Goal: Information Seeking & Learning: Learn about a topic

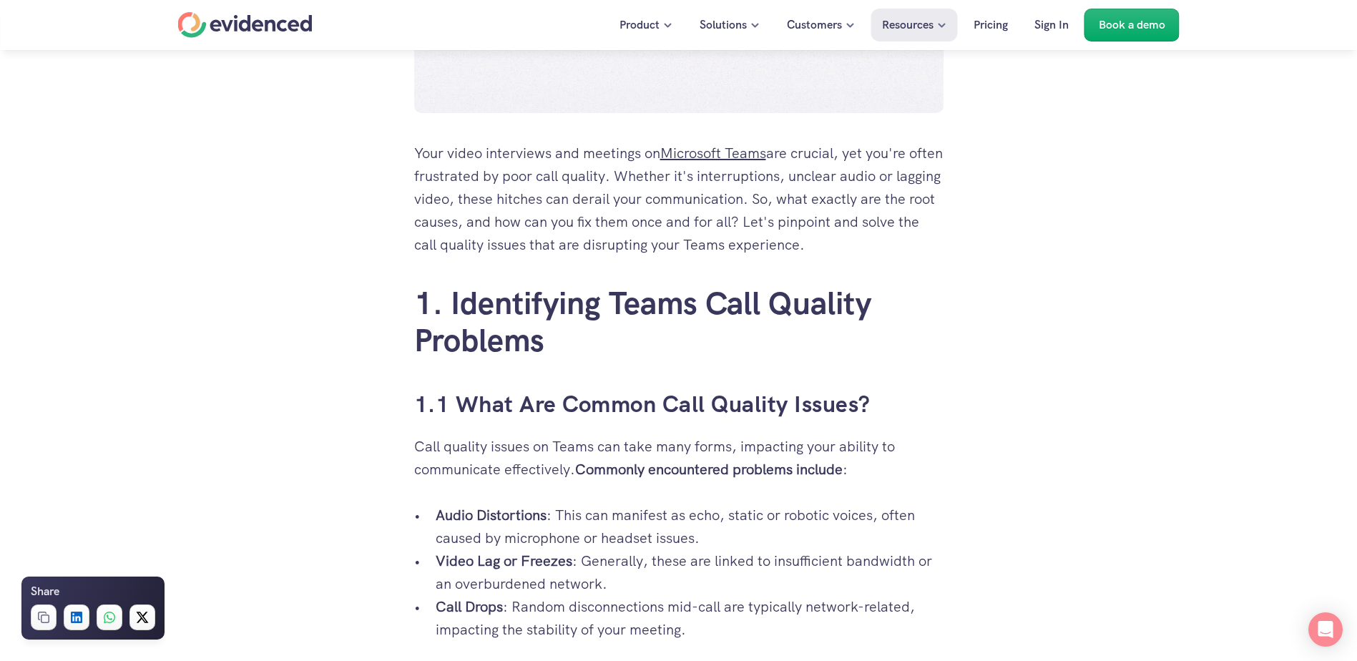
scroll to position [716, 0]
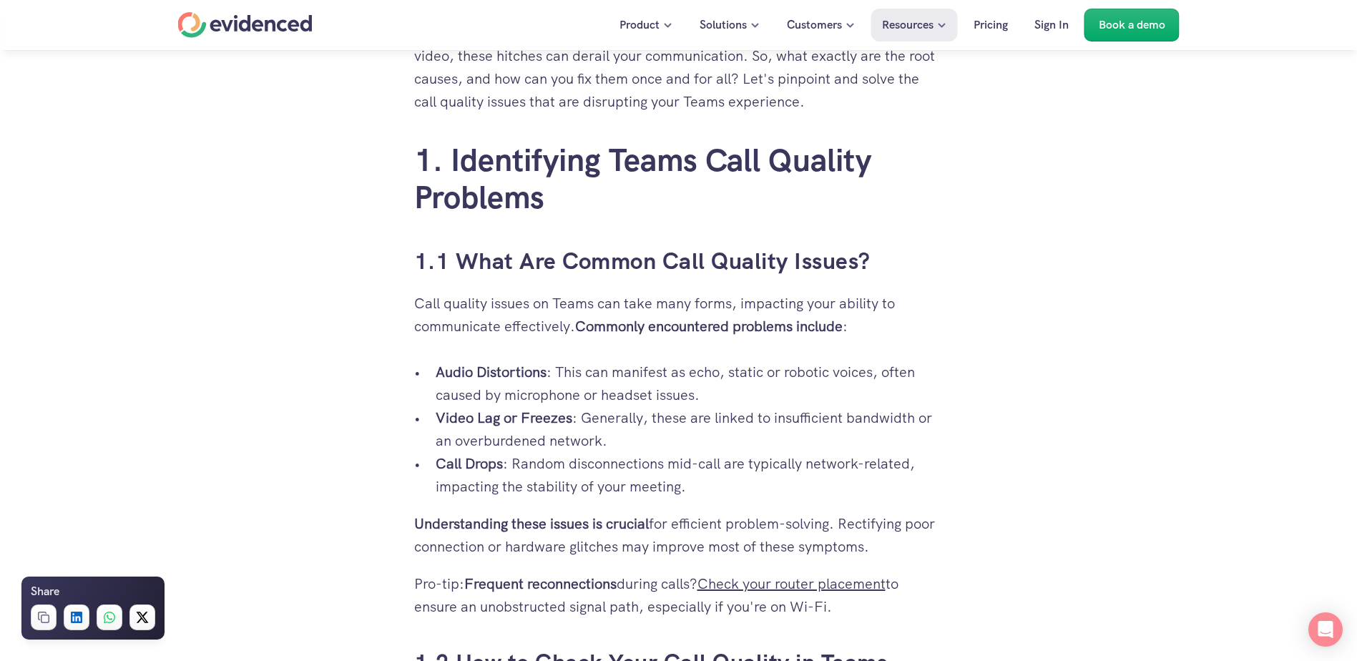
click at [520, 439] on p "Video Lag or Freezes : Generally, these are linked to insufficient bandwidth or…" at bounding box center [690, 429] width 508 height 46
drag, startPoint x: 520, startPoint y: 439, endPoint x: 561, endPoint y: 469, distance: 51.1
click at [570, 470] on p "Call Drops : Random disconnections mid-call are typically network-related, impa…" at bounding box center [690, 475] width 508 height 46
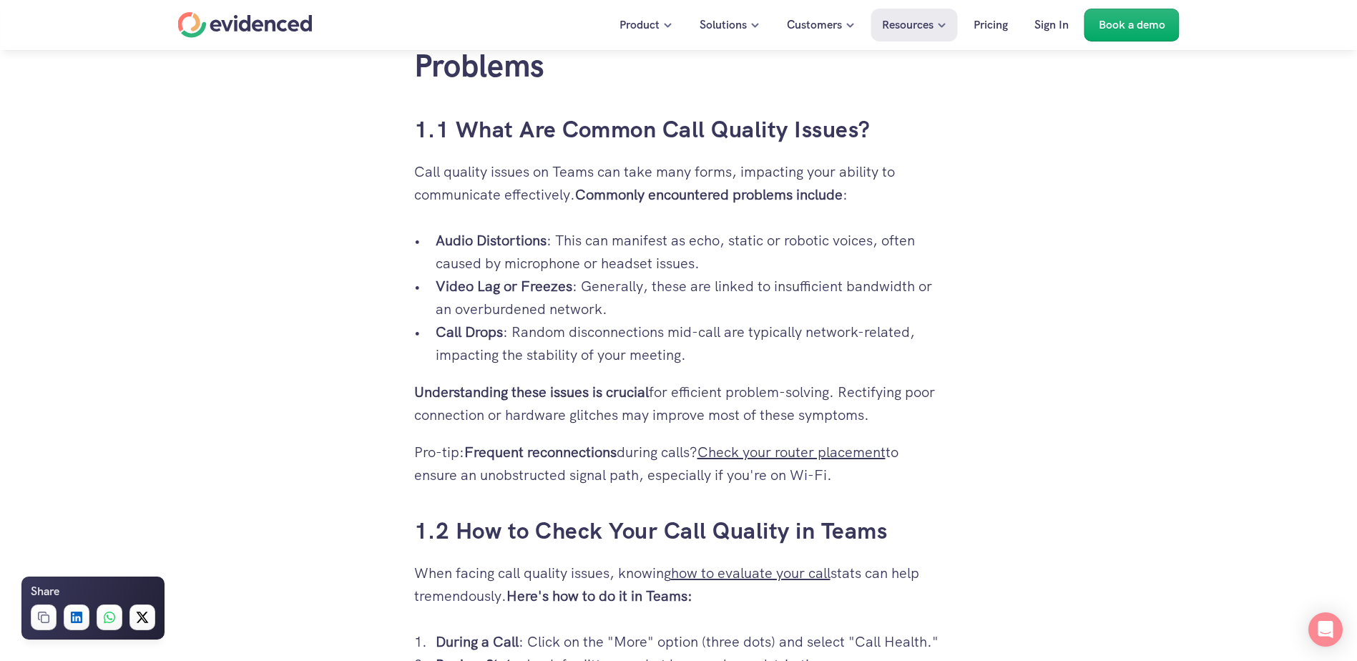
scroll to position [859, 0]
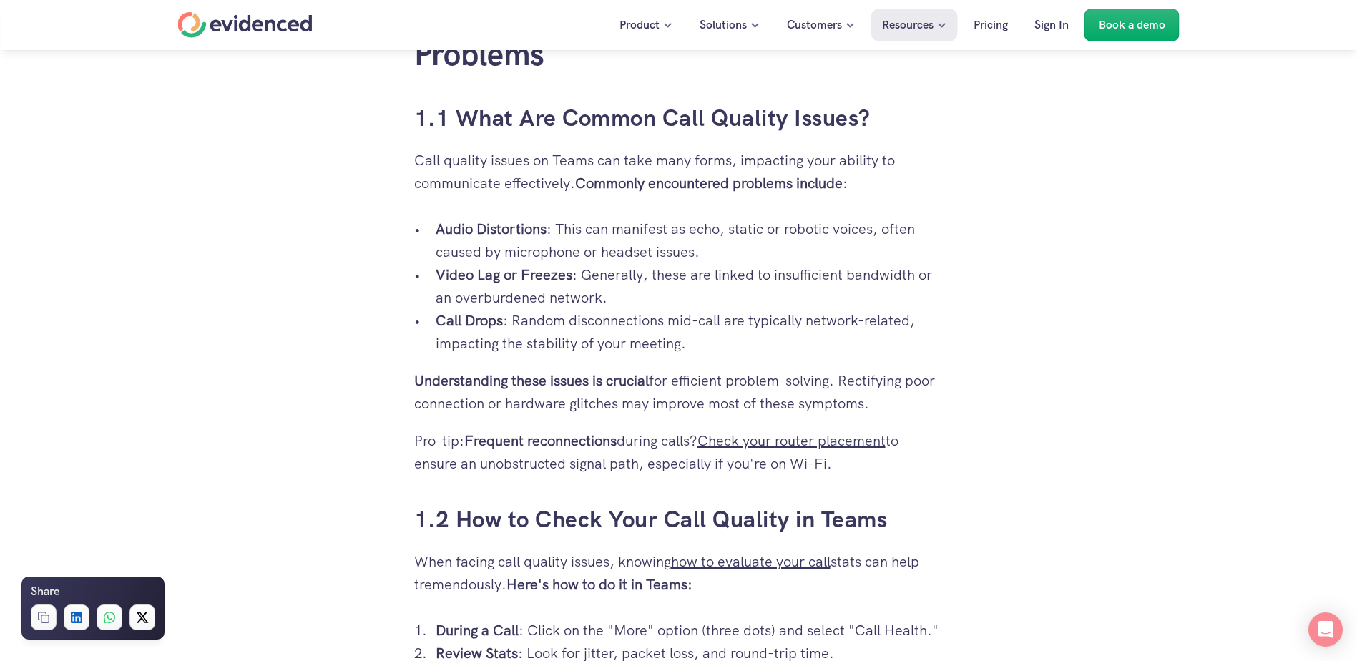
click at [637, 343] on p "Call Drops : Random disconnections mid-call are typically network-related, impa…" at bounding box center [690, 332] width 508 height 46
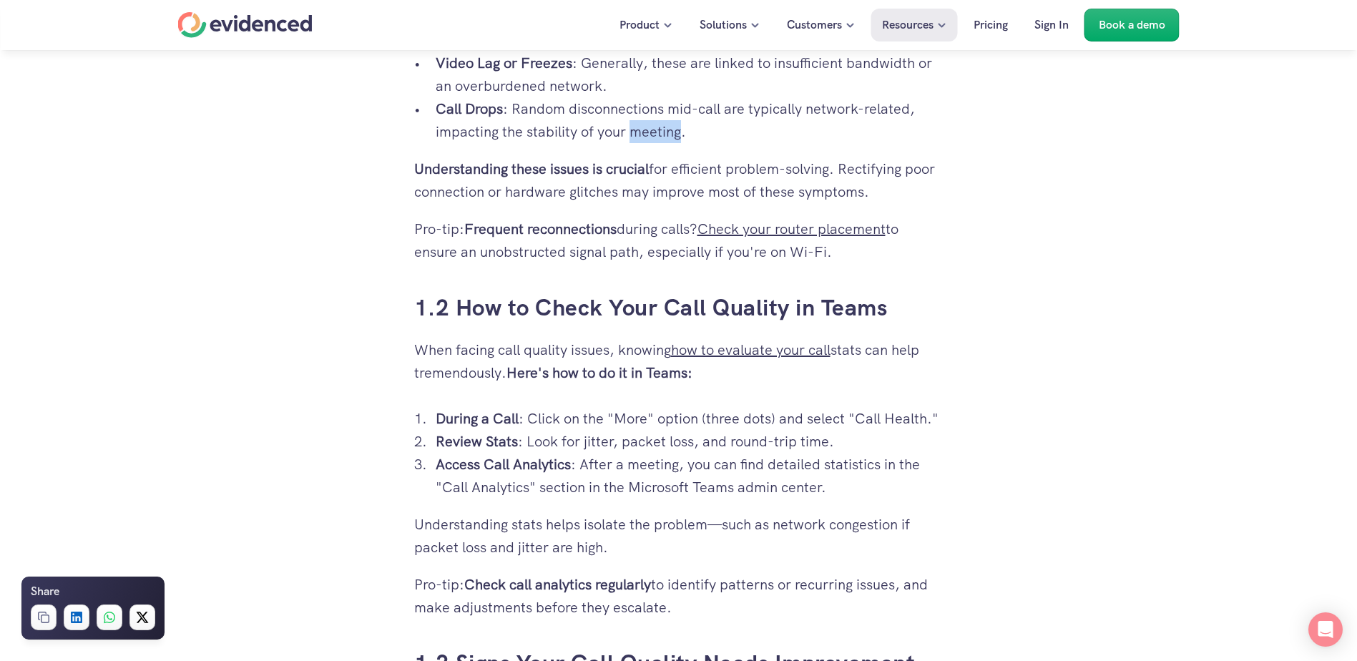
scroll to position [1073, 0]
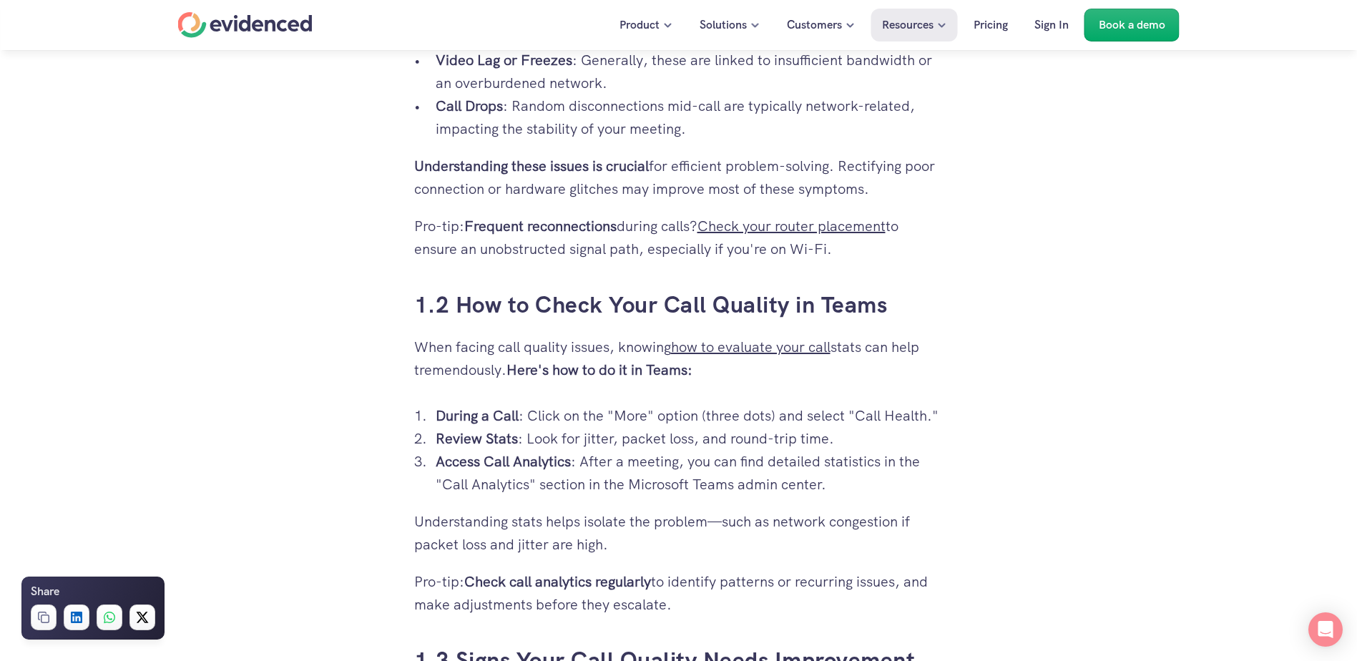
click at [761, 486] on p "Access Call Analytics : After a meeting, you can find detailed statistics in th…" at bounding box center [690, 473] width 508 height 46
click at [484, 521] on p "Understanding stats helps isolate the problem—such as network congestion if pac…" at bounding box center [678, 533] width 529 height 46
drag, startPoint x: 484, startPoint y: 521, endPoint x: 534, endPoint y: 537, distance: 52.7
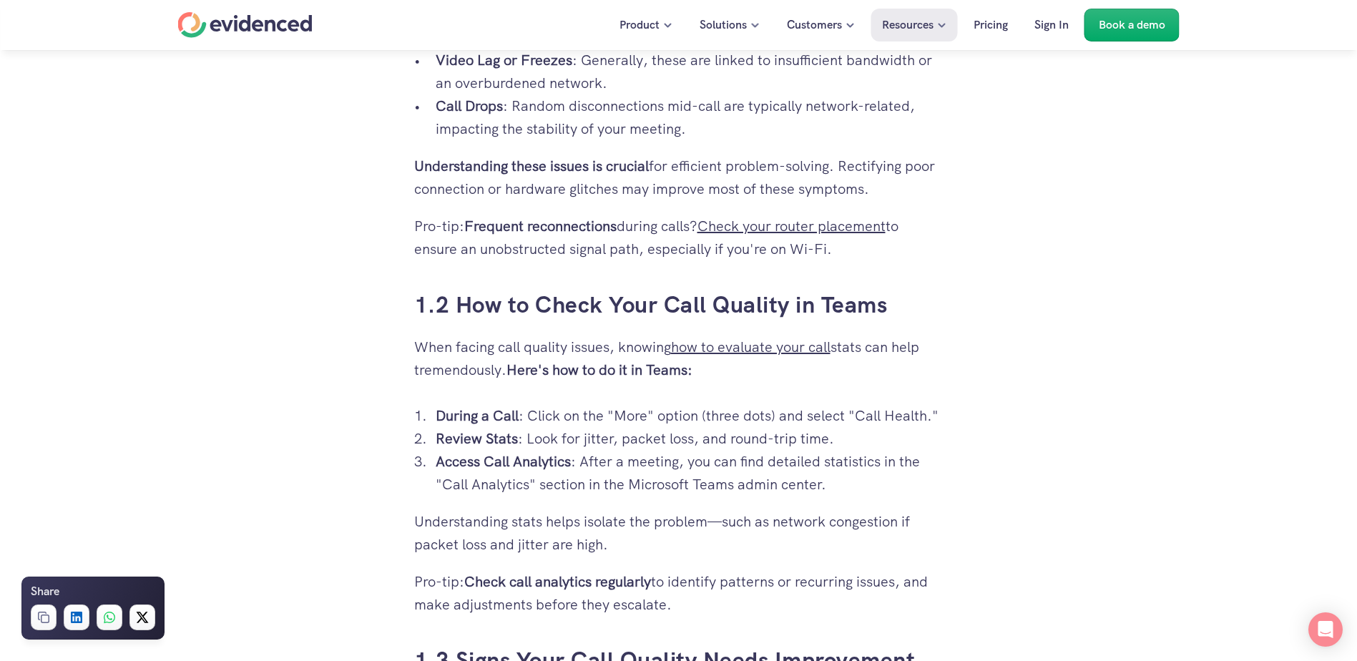
click at [534, 537] on p "Understanding stats helps isolate the problem—such as network congestion if pac…" at bounding box center [678, 533] width 529 height 46
click at [601, 587] on strong "Check call analytics regularly" at bounding box center [557, 581] width 187 height 19
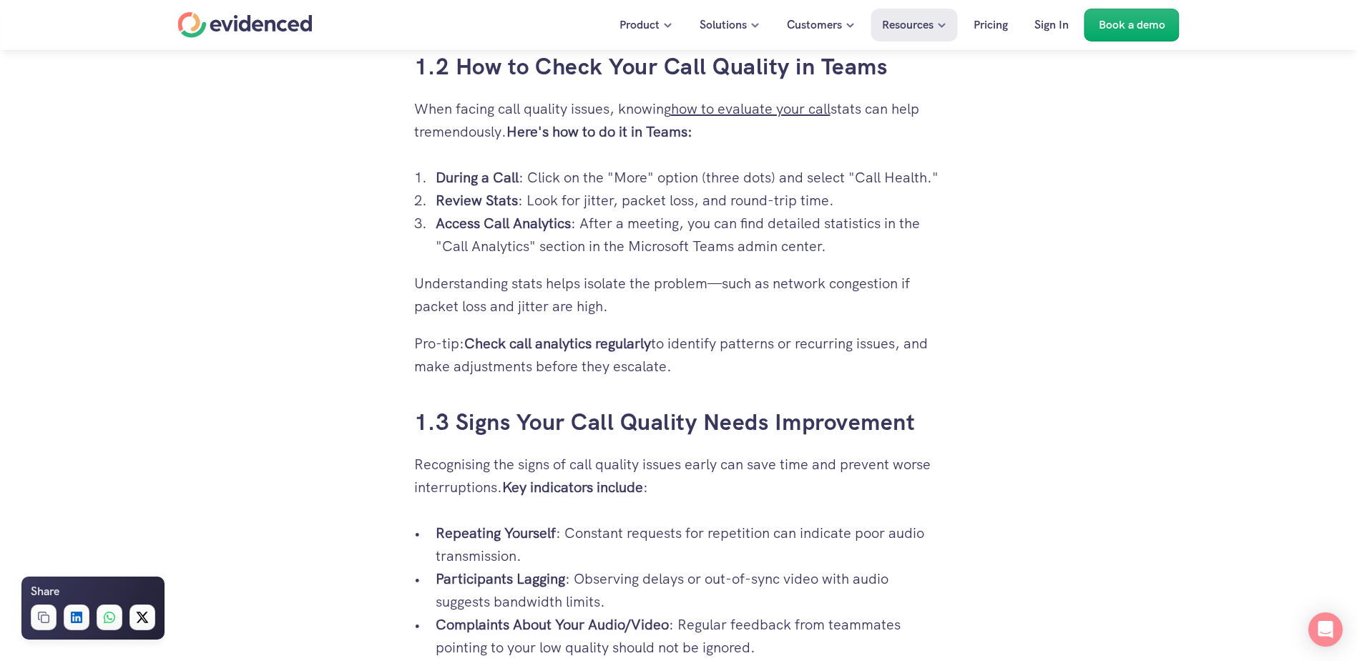
scroll to position [1503, 0]
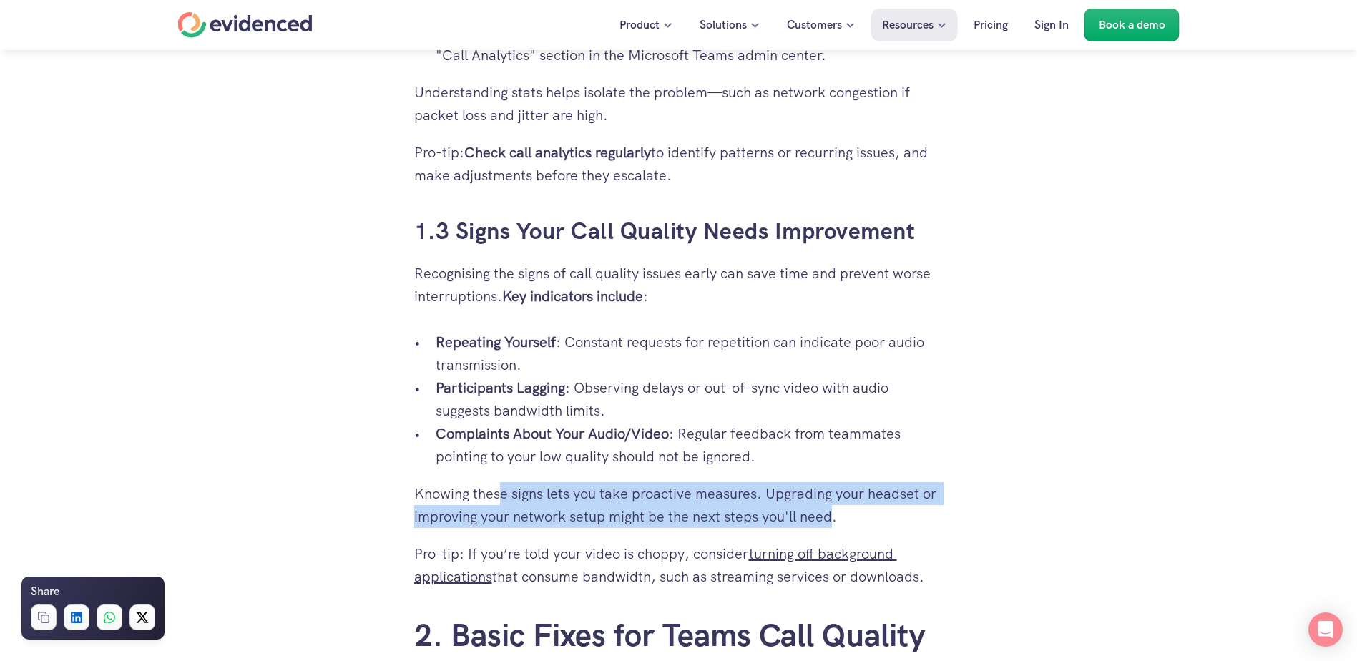
drag, startPoint x: 502, startPoint y: 488, endPoint x: 837, endPoint y: 509, distance: 335.5
click at [837, 509] on p "Knowing these signs lets you take proactive measures. Upgrading your headset or…" at bounding box center [678, 505] width 529 height 46
click at [638, 521] on p "Knowing these signs lets you take proactive measures. Upgrading your headset or…" at bounding box center [678, 505] width 529 height 46
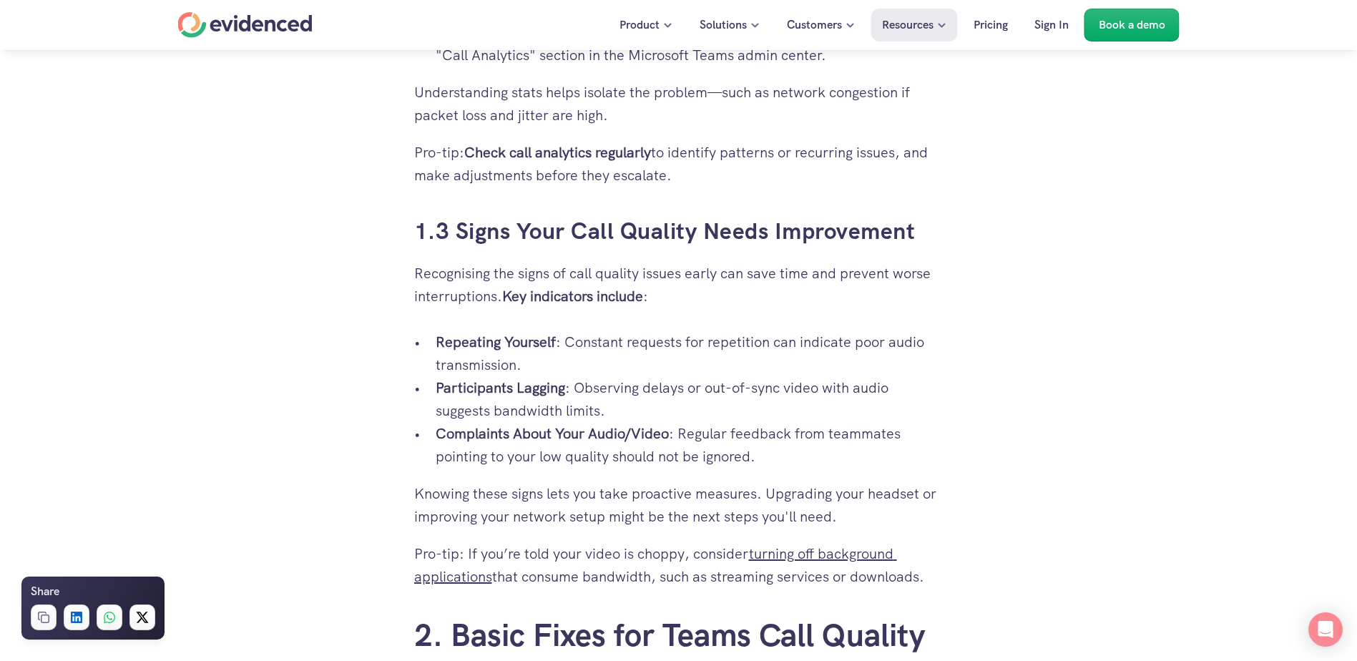
click at [582, 519] on p "Knowing these signs lets you take proactive measures. Upgrading your headset or…" at bounding box center [678, 505] width 529 height 46
drag, startPoint x: 582, startPoint y: 519, endPoint x: 745, endPoint y: 518, distance: 163.1
click at [745, 518] on p "Knowing these signs lets you take proactive measures. Upgrading your headset or…" at bounding box center [678, 505] width 529 height 46
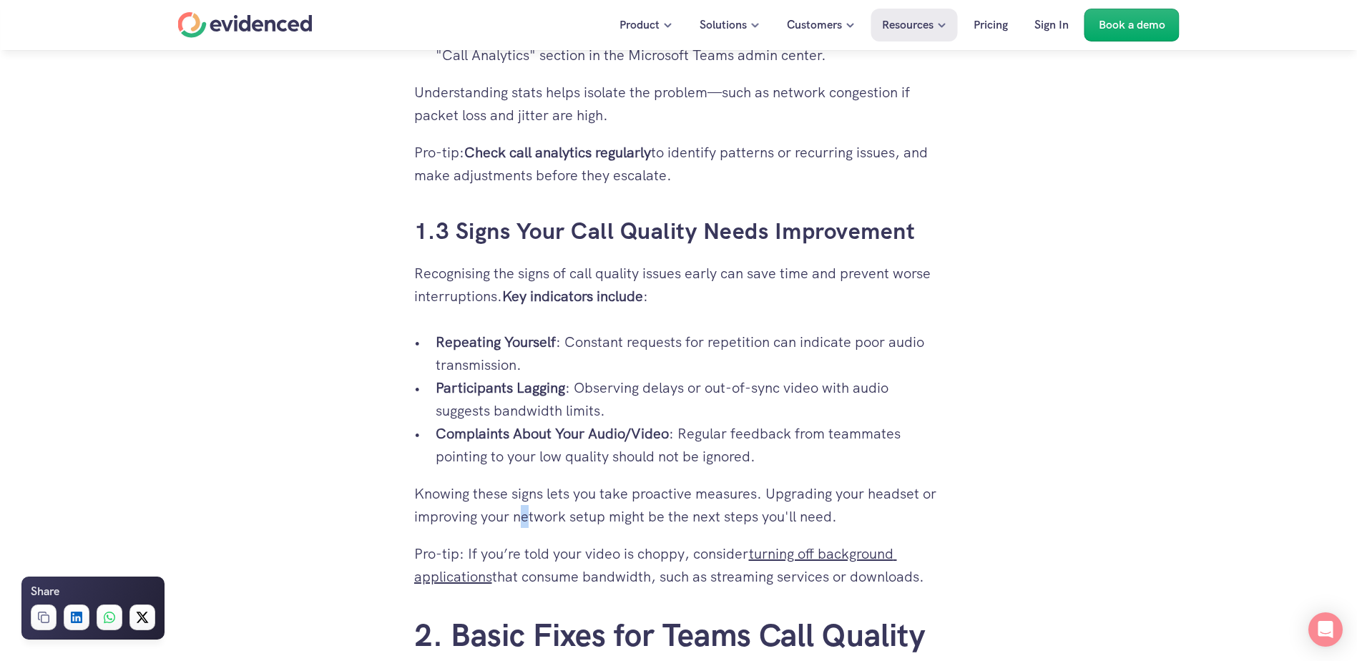
click at [527, 527] on p "Knowing these signs lets you take proactive measures. Upgrading your headset or…" at bounding box center [678, 505] width 529 height 46
drag, startPoint x: 527, startPoint y: 527, endPoint x: 605, endPoint y: 560, distance: 85.3
click at [605, 560] on p "Pro-tip: If you’re told your video is choppy, consider turning off background a…" at bounding box center [678, 565] width 529 height 46
click at [906, 577] on p "Pro-tip: If you’re told your video is choppy, consider turning off background a…" at bounding box center [678, 565] width 529 height 46
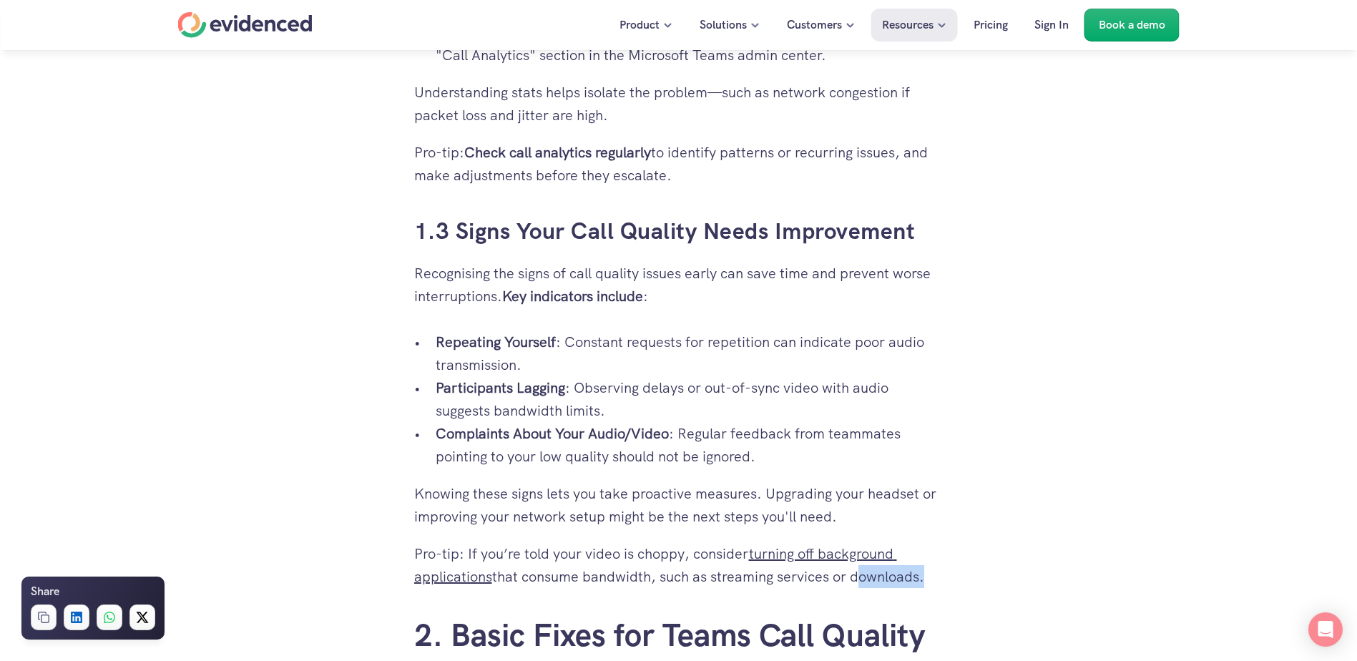
click at [906, 577] on p "Pro-tip: If you’re told your video is choppy, consider turning off background a…" at bounding box center [678, 565] width 529 height 46
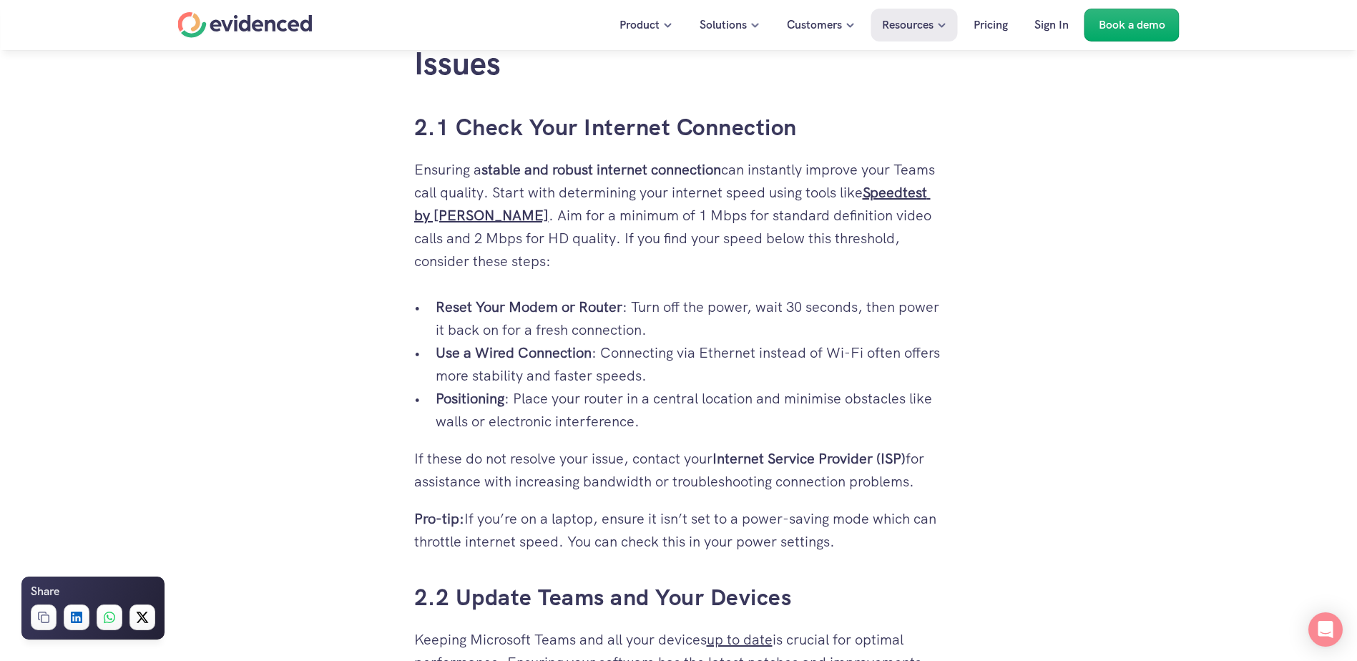
scroll to position [2147, 0]
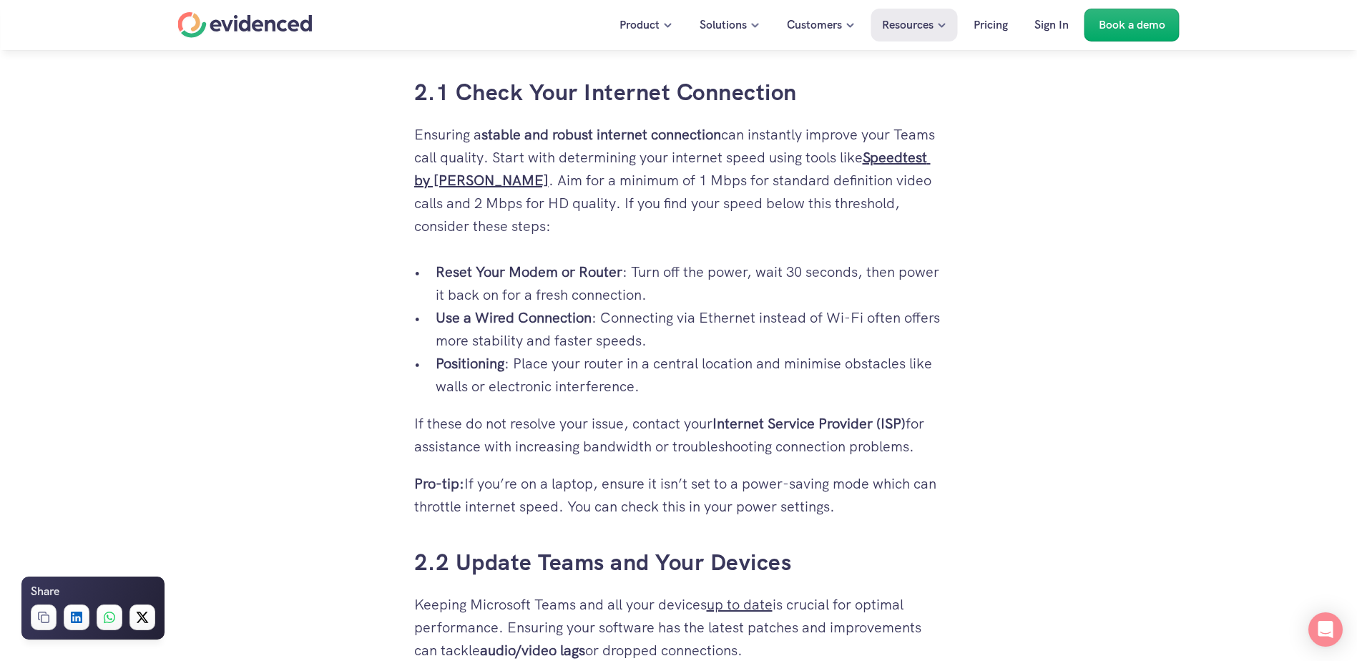
drag, startPoint x: 551, startPoint y: 179, endPoint x: 577, endPoint y: 224, distance: 51.9
click at [577, 224] on p "Ensuring a stable and robust internet connection can instantly improve your Tea…" at bounding box center [678, 180] width 529 height 114
drag, startPoint x: 577, startPoint y: 224, endPoint x: 767, endPoint y: 222, distance: 190.3
click at [767, 222] on p "Ensuring a stable and robust internet connection can instantly improve your Tea…" at bounding box center [678, 180] width 529 height 114
click at [550, 202] on p "Ensuring a stable and robust internet connection can instantly improve your Tea…" at bounding box center [678, 180] width 529 height 114
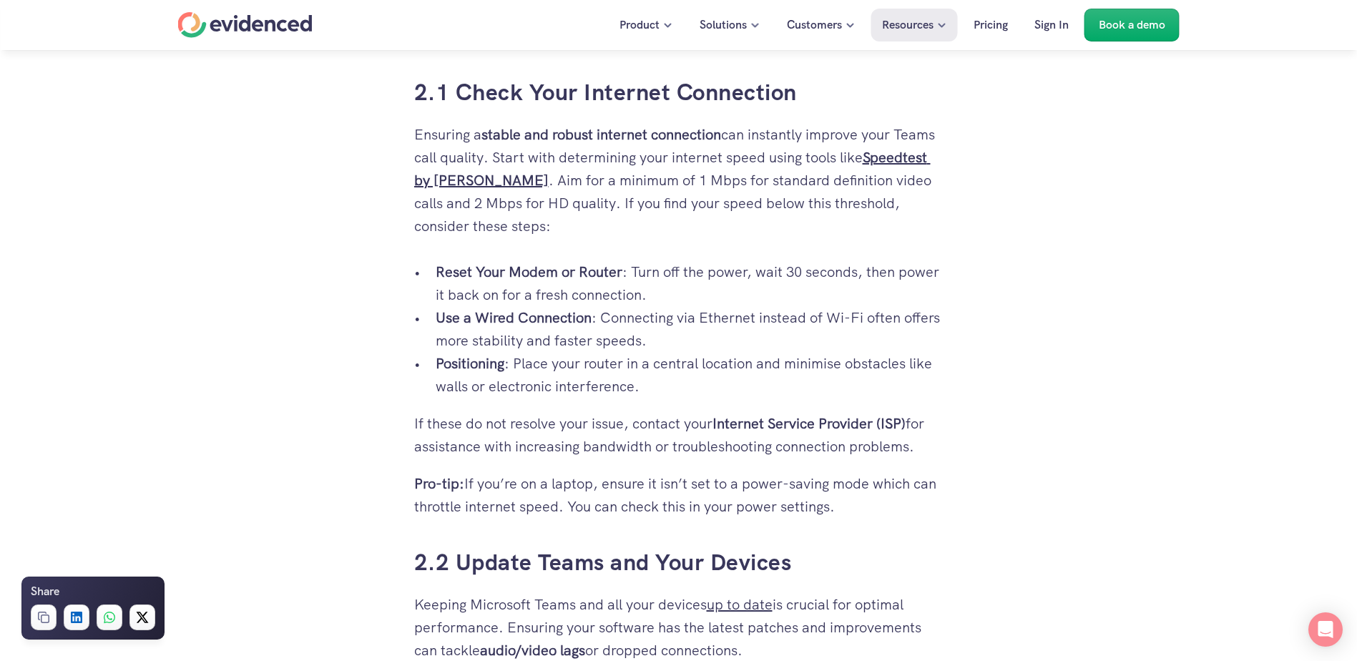
click at [550, 202] on p "Ensuring a stable and robust internet connection can instantly improve your Tea…" at bounding box center [678, 180] width 529 height 114
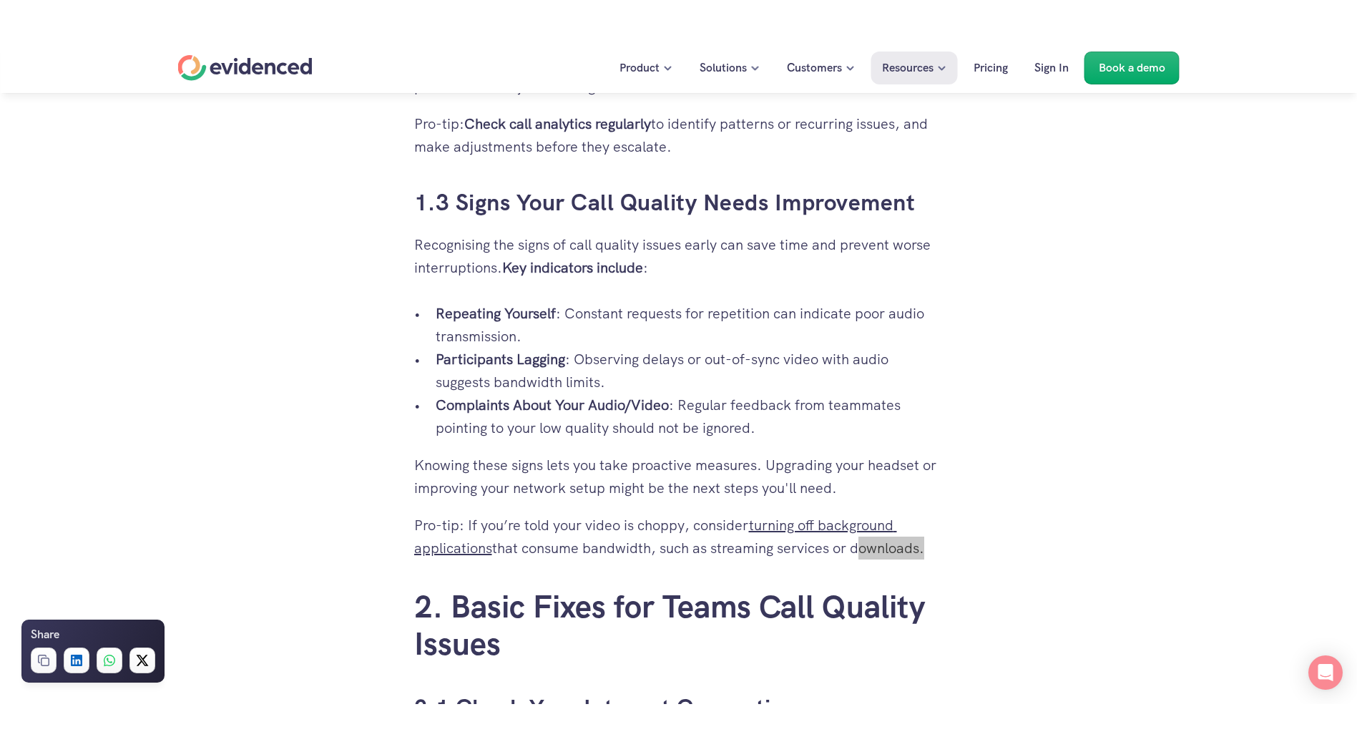
scroll to position [1288, 0]
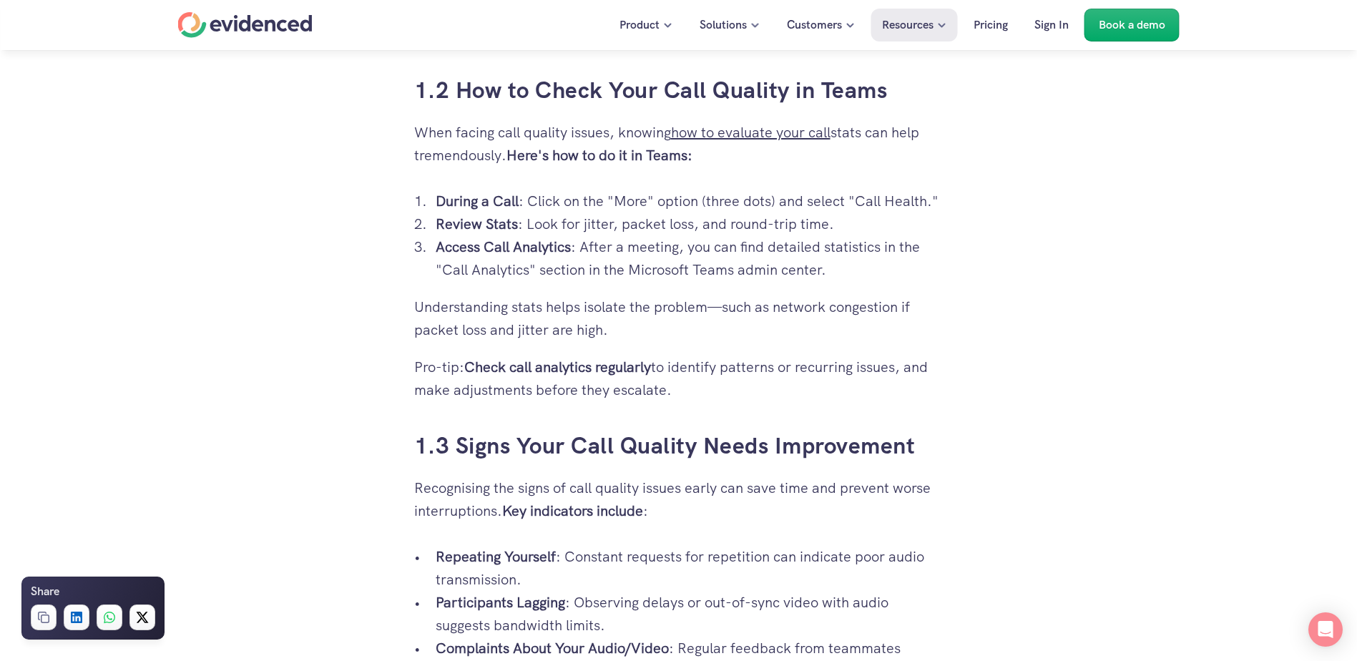
click at [642, 270] on p "Access Call Analytics : After a meeting, you can find detailed statistics in th…" at bounding box center [690, 258] width 508 height 46
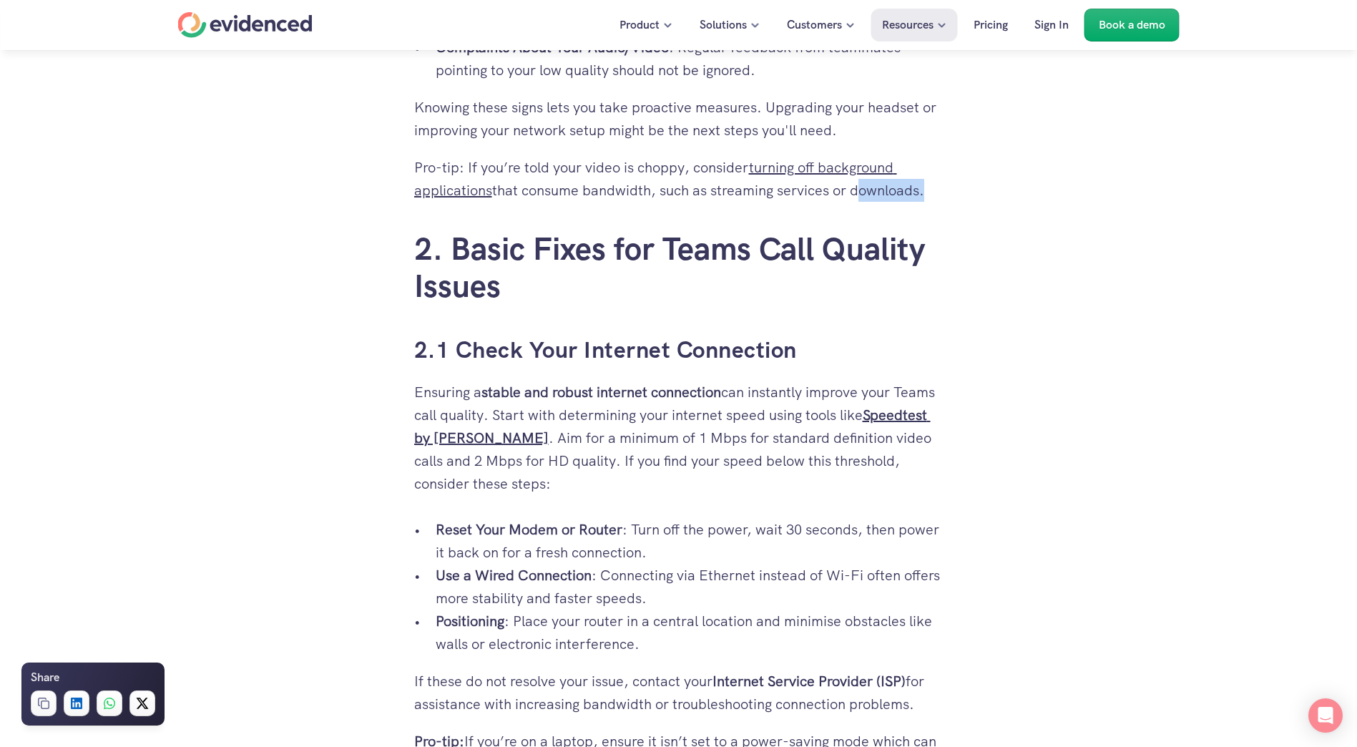
scroll to position [2147, 0]
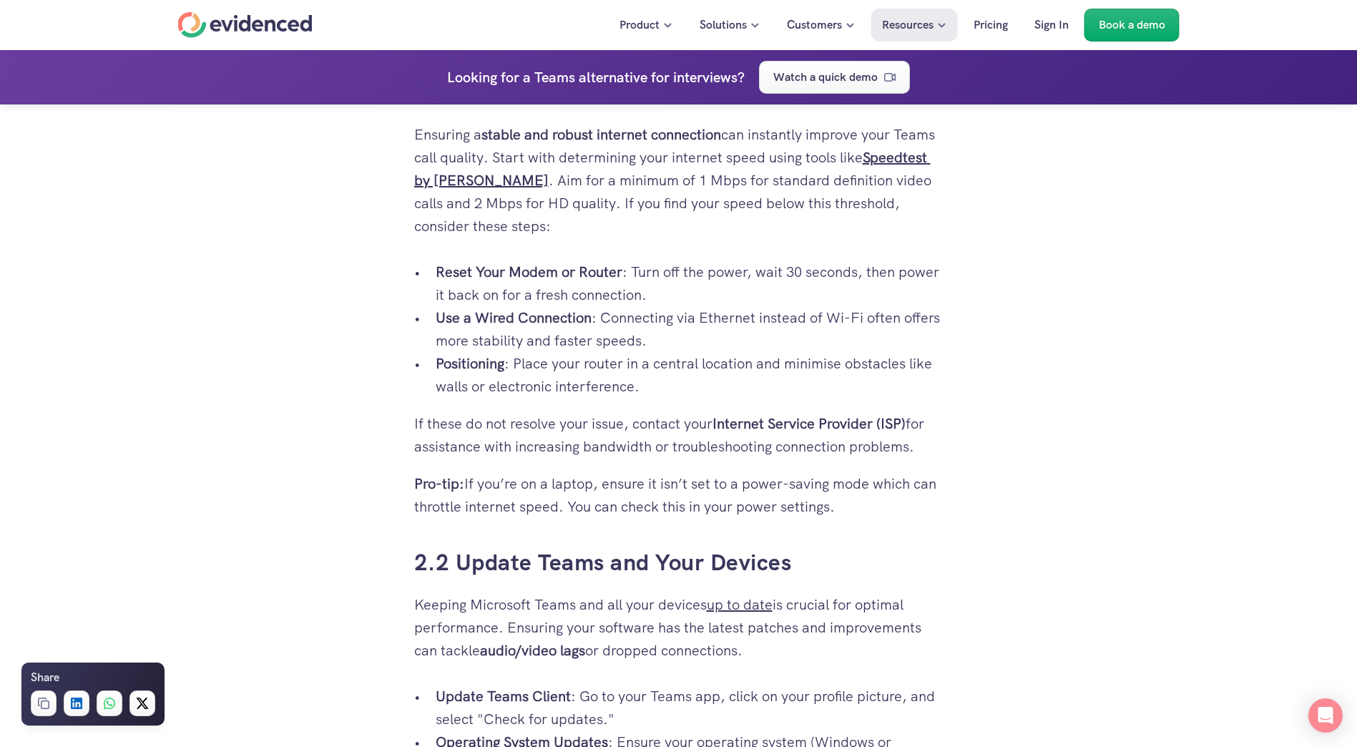
drag, startPoint x: 523, startPoint y: 482, endPoint x: 888, endPoint y: 498, distance: 365.3
click at [888, 498] on p "Pro-tip: If you’re on a laptop, ensure it isn’t set to a power-saving mode whic…" at bounding box center [678, 495] width 529 height 46
drag, startPoint x: 888, startPoint y: 498, endPoint x: 826, endPoint y: 512, distance: 63.0
click at [826, 512] on p "Pro-tip: If you’re on a laptop, ensure it isn’t set to a power-saving mode whic…" at bounding box center [678, 495] width 529 height 46
click at [572, 508] on p "Pro-tip: If you’re on a laptop, ensure it isn’t set to a power-saving mode whic…" at bounding box center [678, 495] width 529 height 46
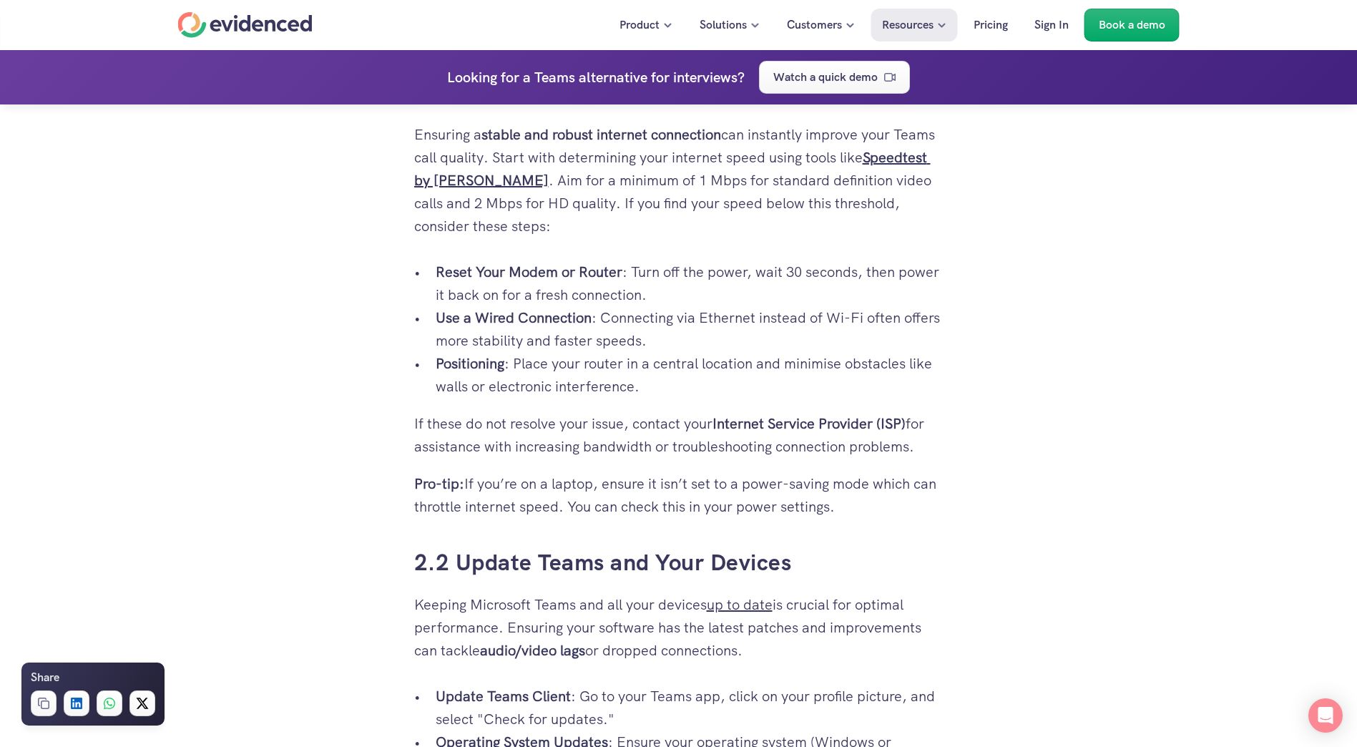
click at [572, 508] on p "Pro-tip: If you’re on a laptop, ensure it isn’t set to a power-saving mode whic…" at bounding box center [678, 495] width 529 height 46
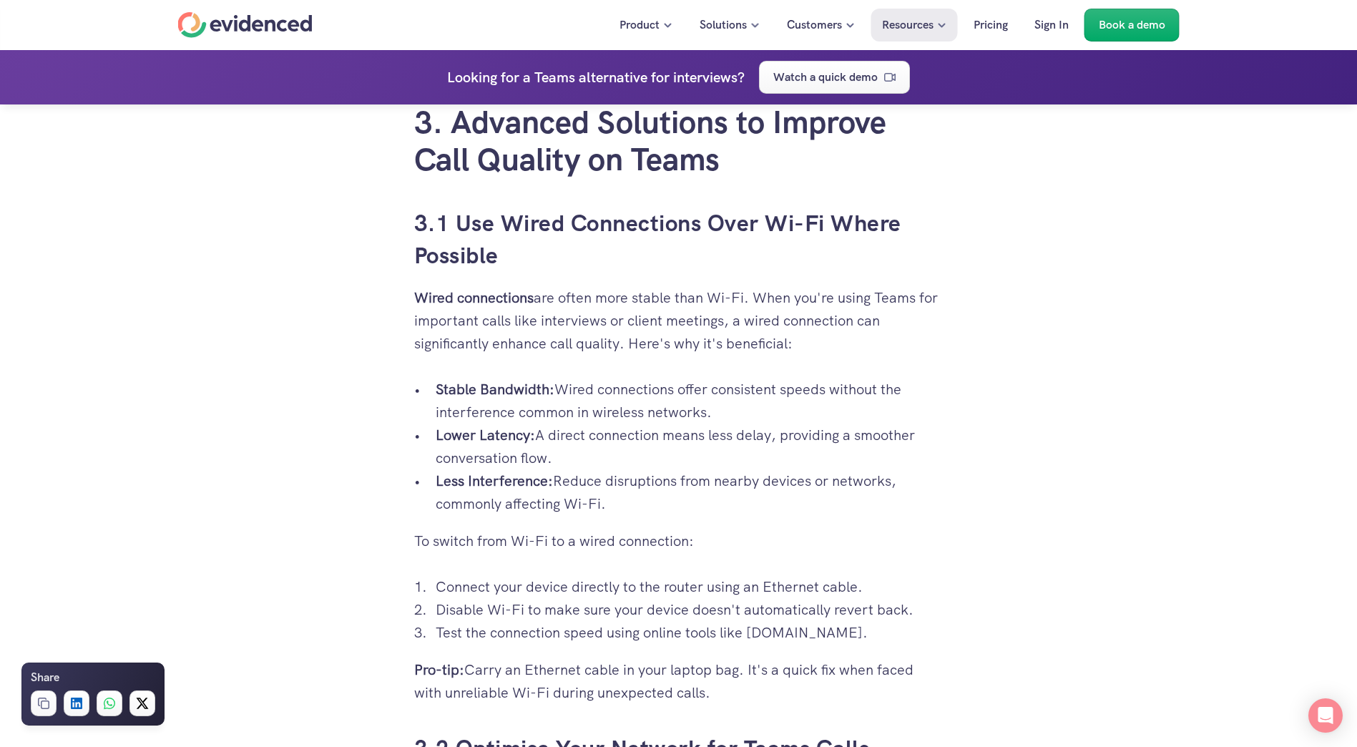
scroll to position [3506, 0]
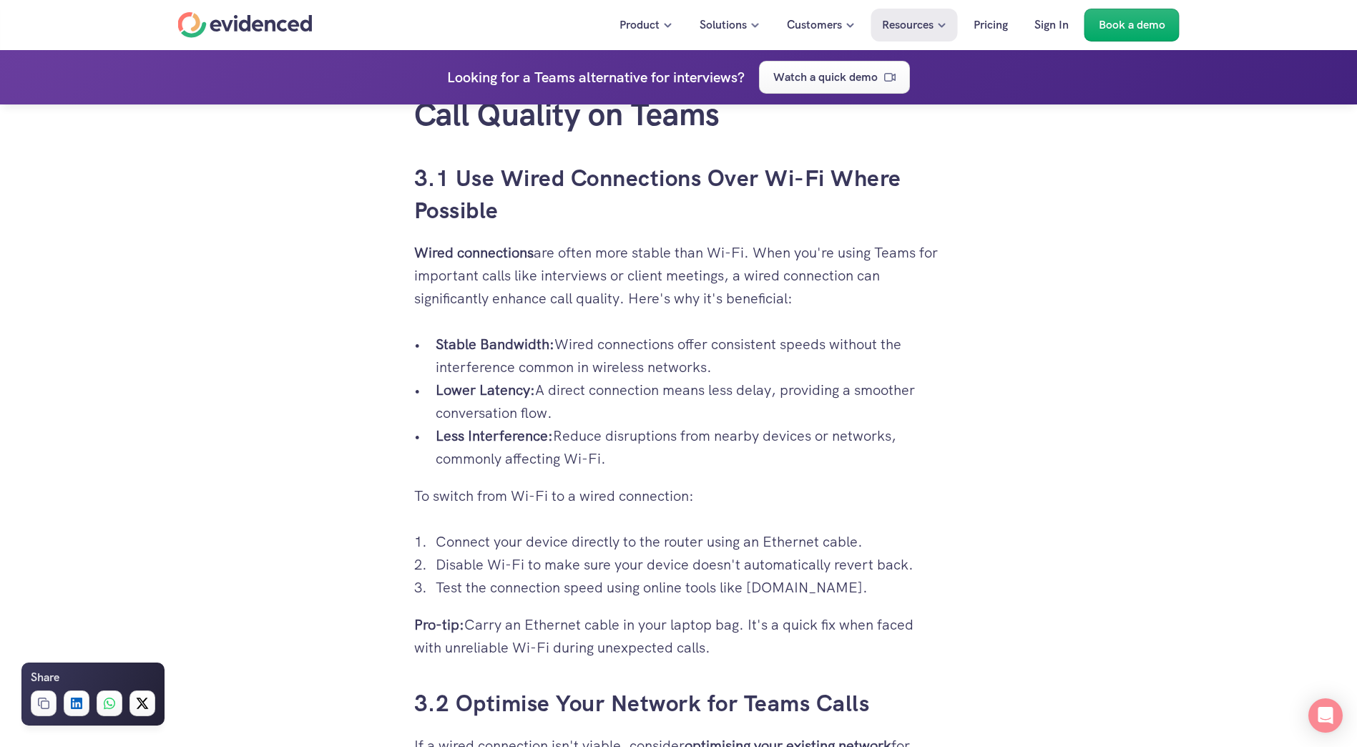
click at [664, 541] on p "Connect your device directly to the router using an Ethernet cable." at bounding box center [690, 541] width 508 height 23
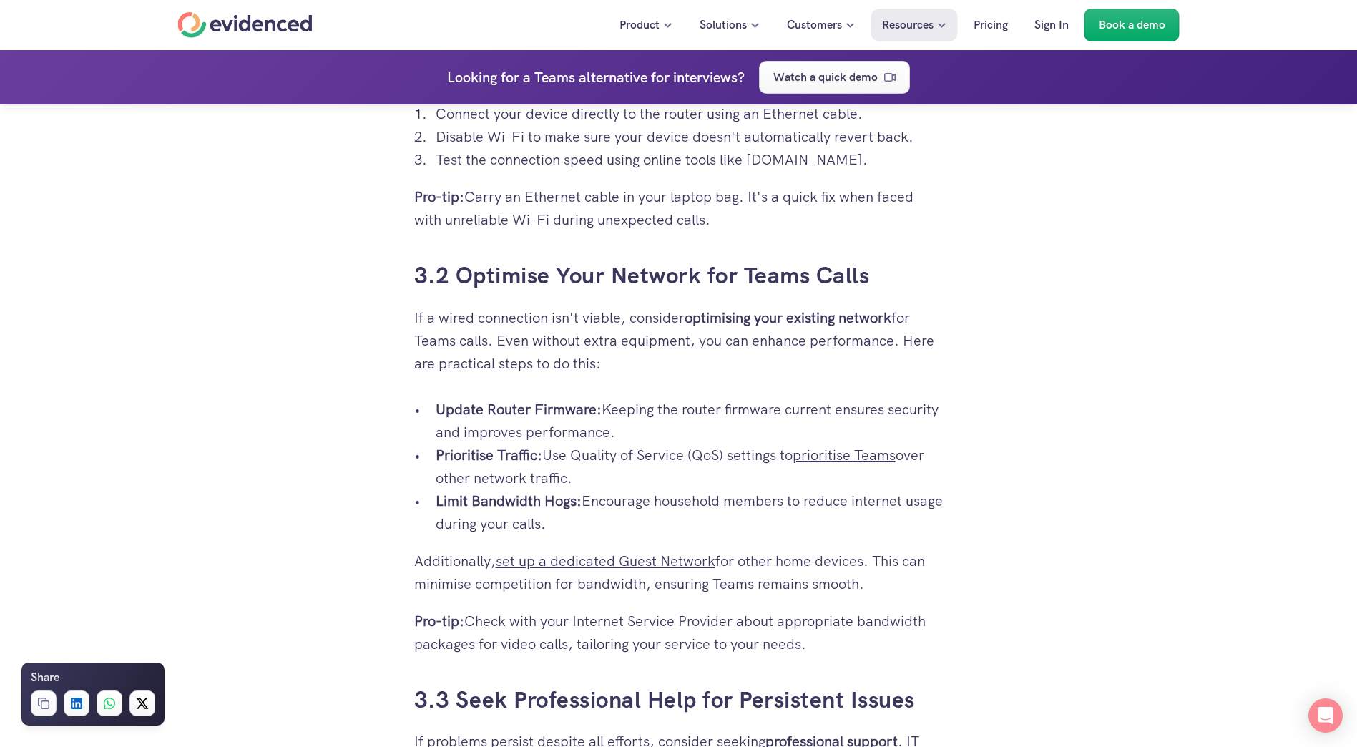
scroll to position [3935, 0]
drag, startPoint x: 546, startPoint y: 450, endPoint x: 575, endPoint y: 467, distance: 34.0
click at [575, 467] on p "Prioritise Traffic: Use Quality of Service (QoS) settings to prioritise Teams o…" at bounding box center [690, 465] width 508 height 46
drag, startPoint x: 575, startPoint y: 467, endPoint x: 685, endPoint y: 473, distance: 110.3
click at [685, 473] on p "Prioritise Traffic: Use Quality of Service (QoS) settings to prioritise Teams o…" at bounding box center [690, 465] width 508 height 46
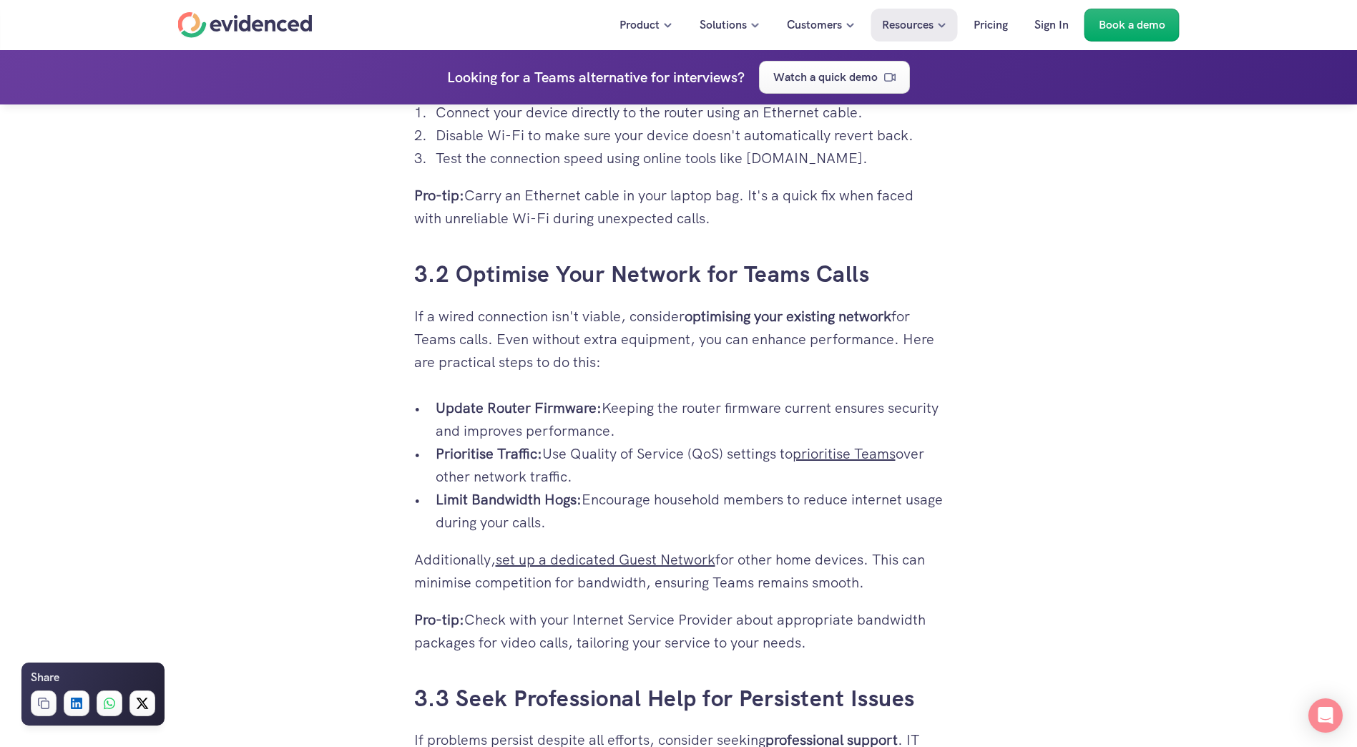
click at [865, 451] on link "prioritise Teams" at bounding box center [844, 453] width 103 height 19
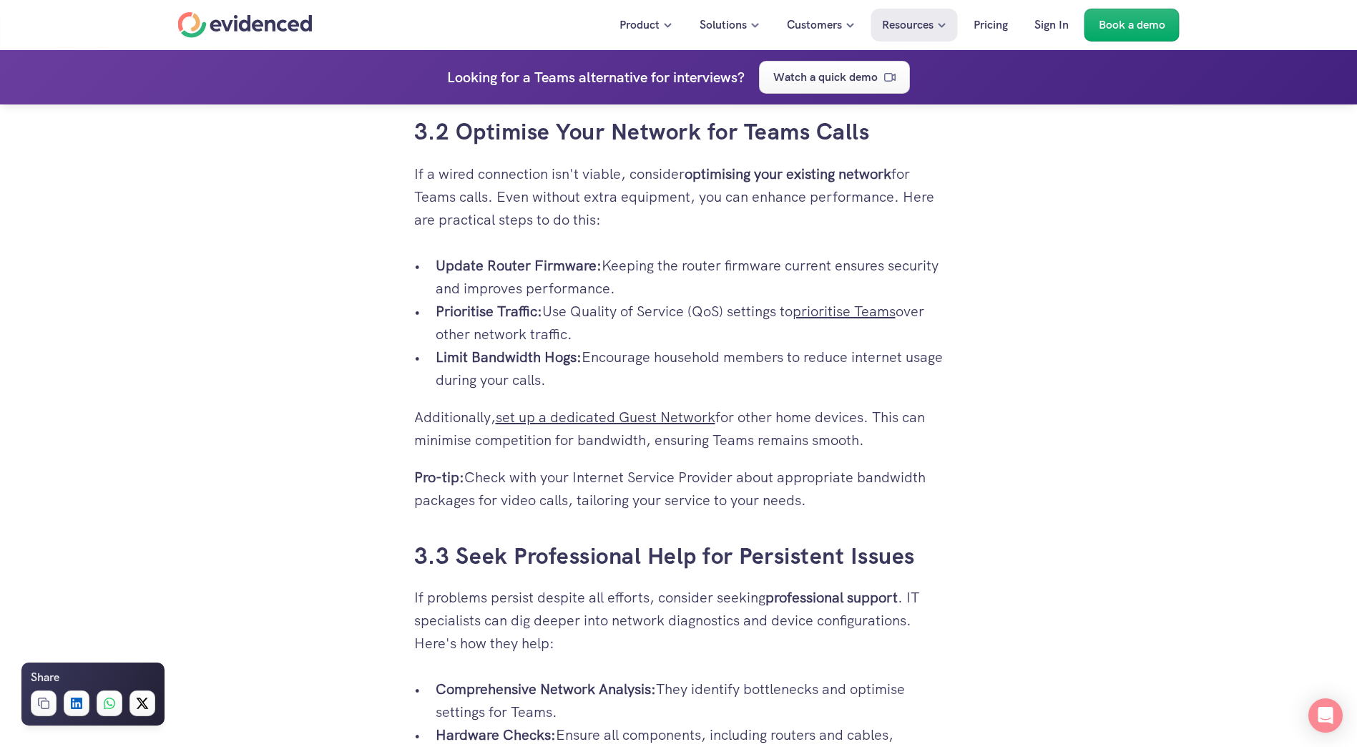
scroll to position [4079, 0]
